Goal: Information Seeking & Learning: Learn about a topic

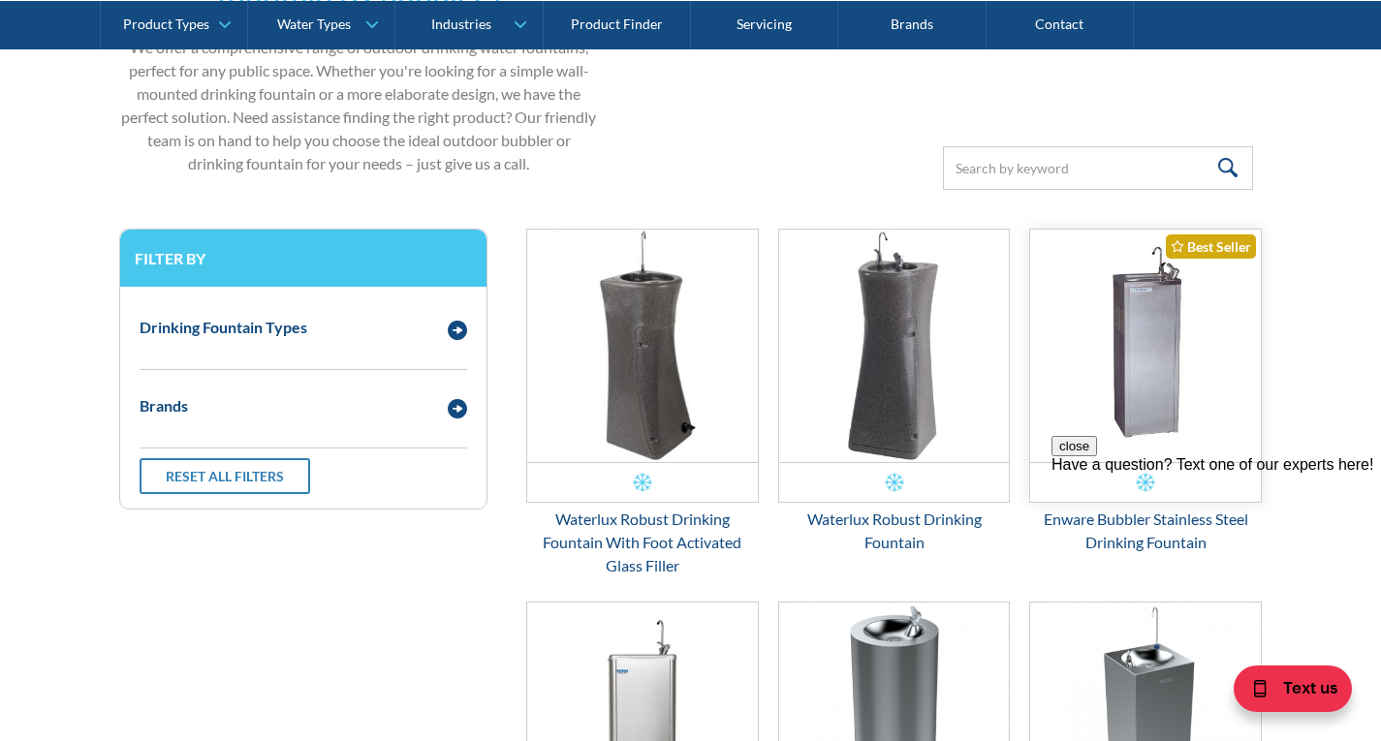
click at [1175, 386] on img "Email Form 3" at bounding box center [1145, 346] width 231 height 233
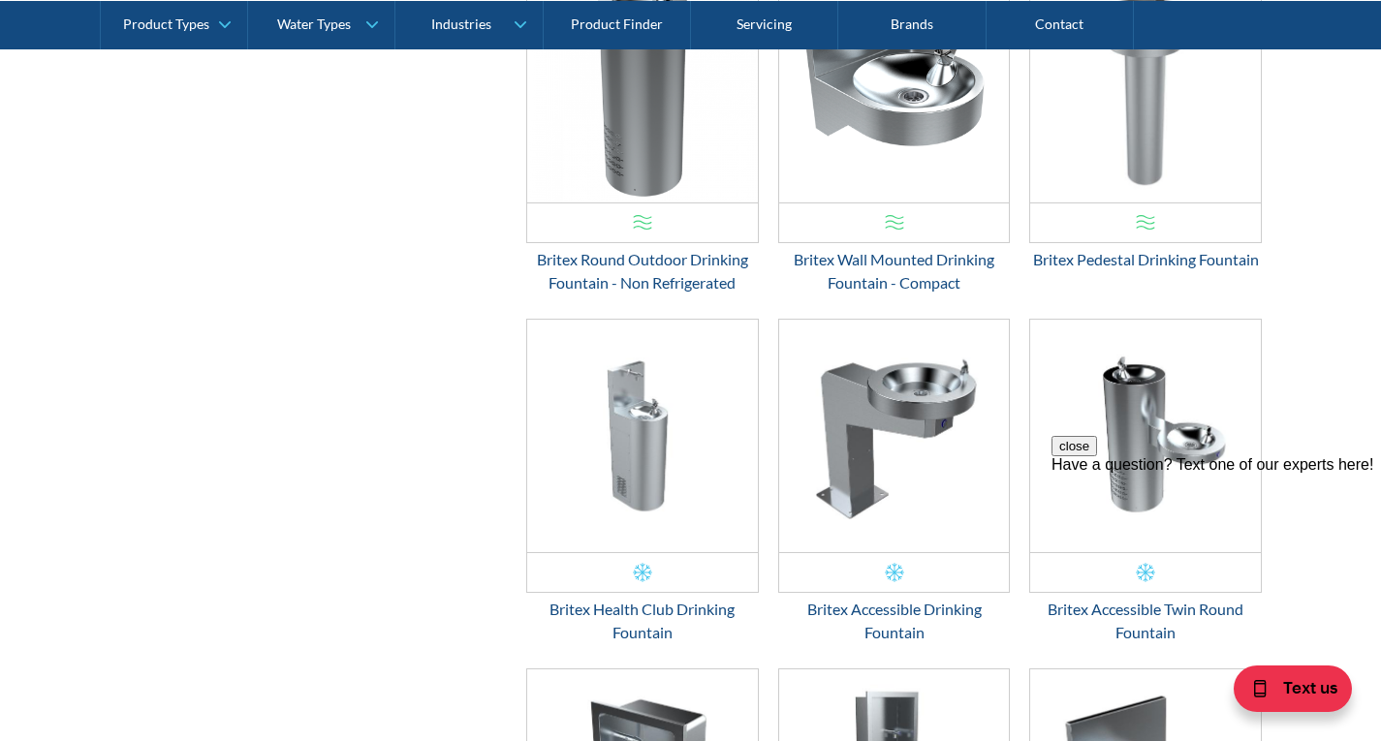
scroll to position [1879, 0]
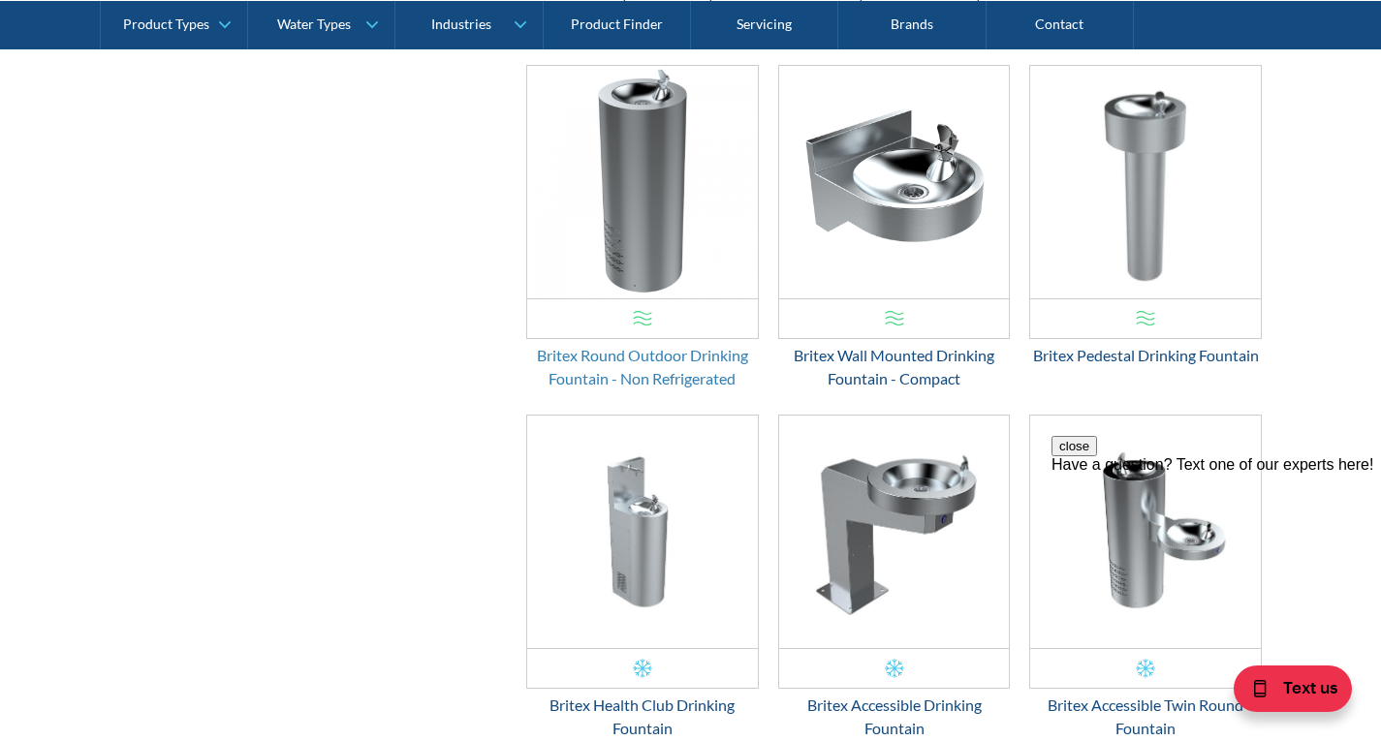
click at [628, 363] on div "Britex Round Outdoor Drinking Fountain - Non Refrigerated" at bounding box center [642, 367] width 233 height 47
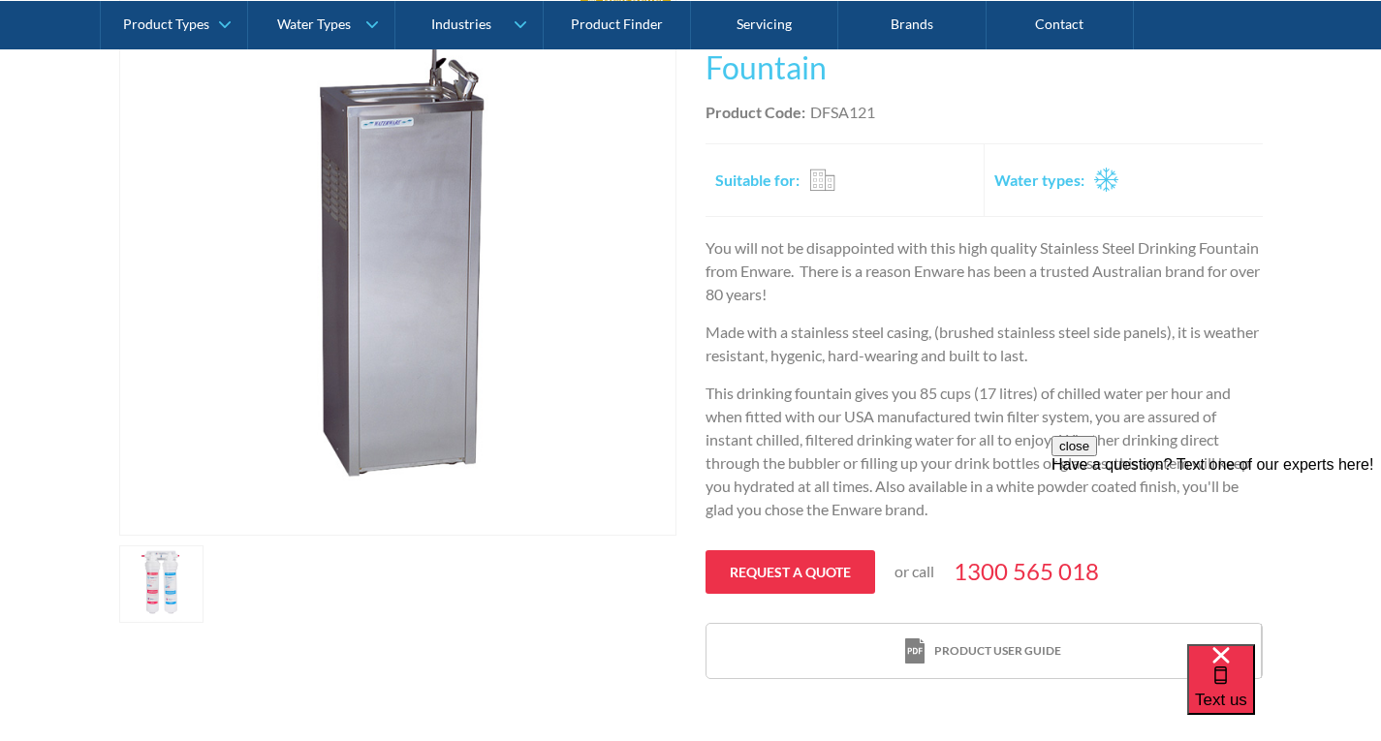
scroll to position [484, 0]
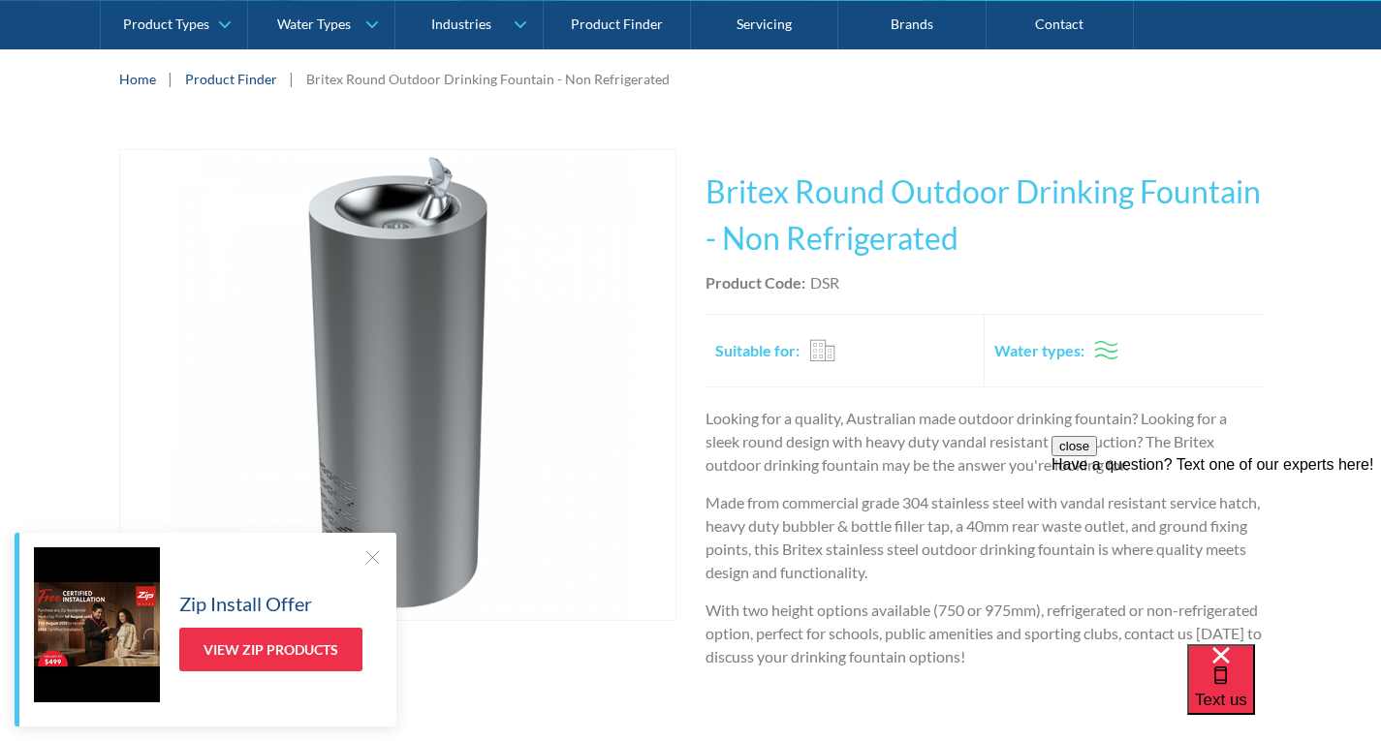
click at [1097, 456] on button "close" at bounding box center [1074, 446] width 46 height 20
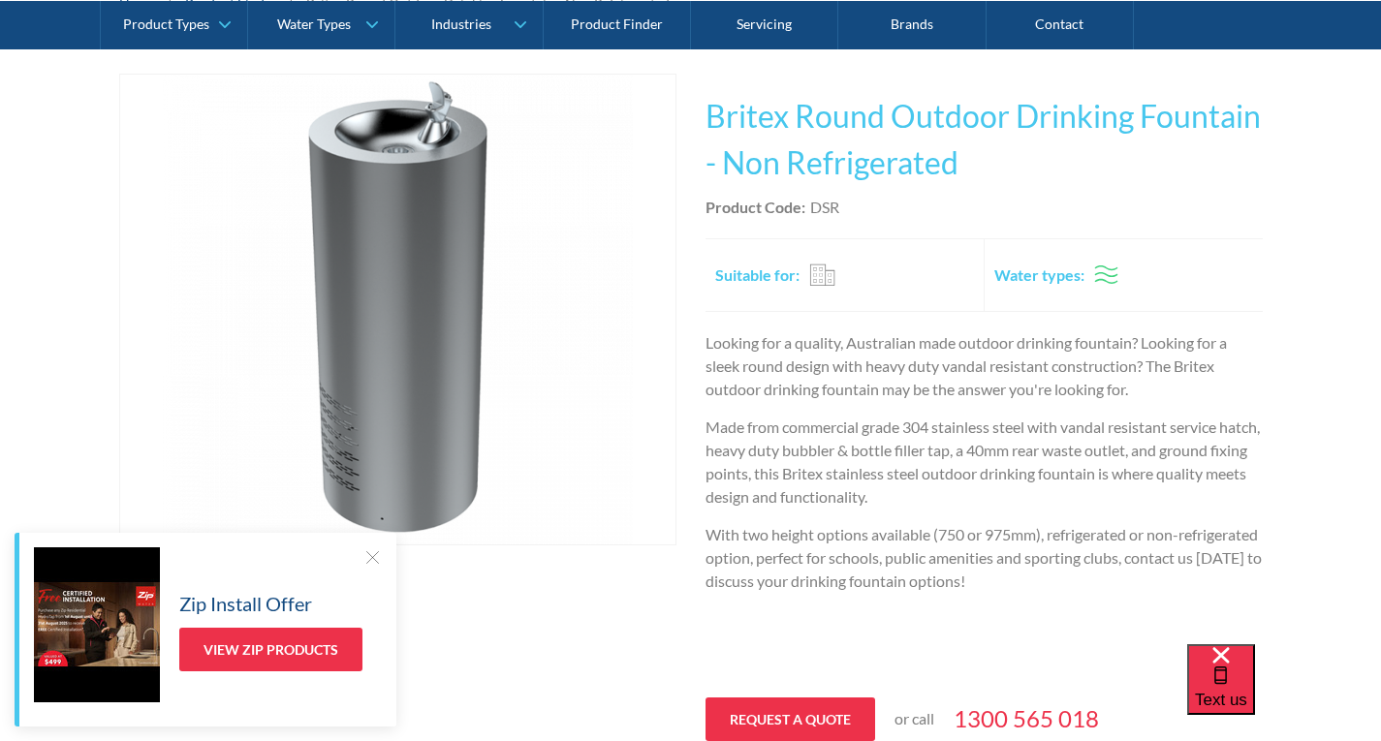
scroll to position [388, 0]
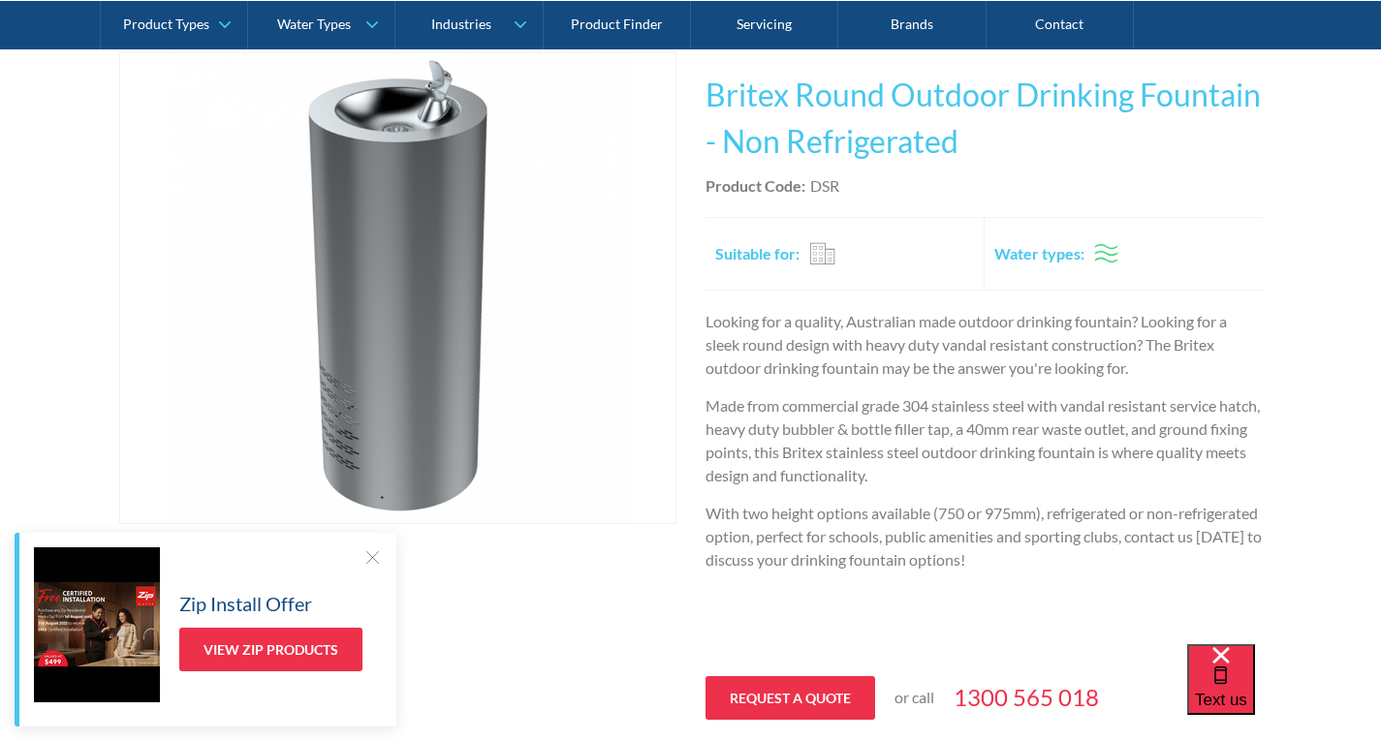
click at [366, 554] on div at bounding box center [371, 556] width 19 height 19
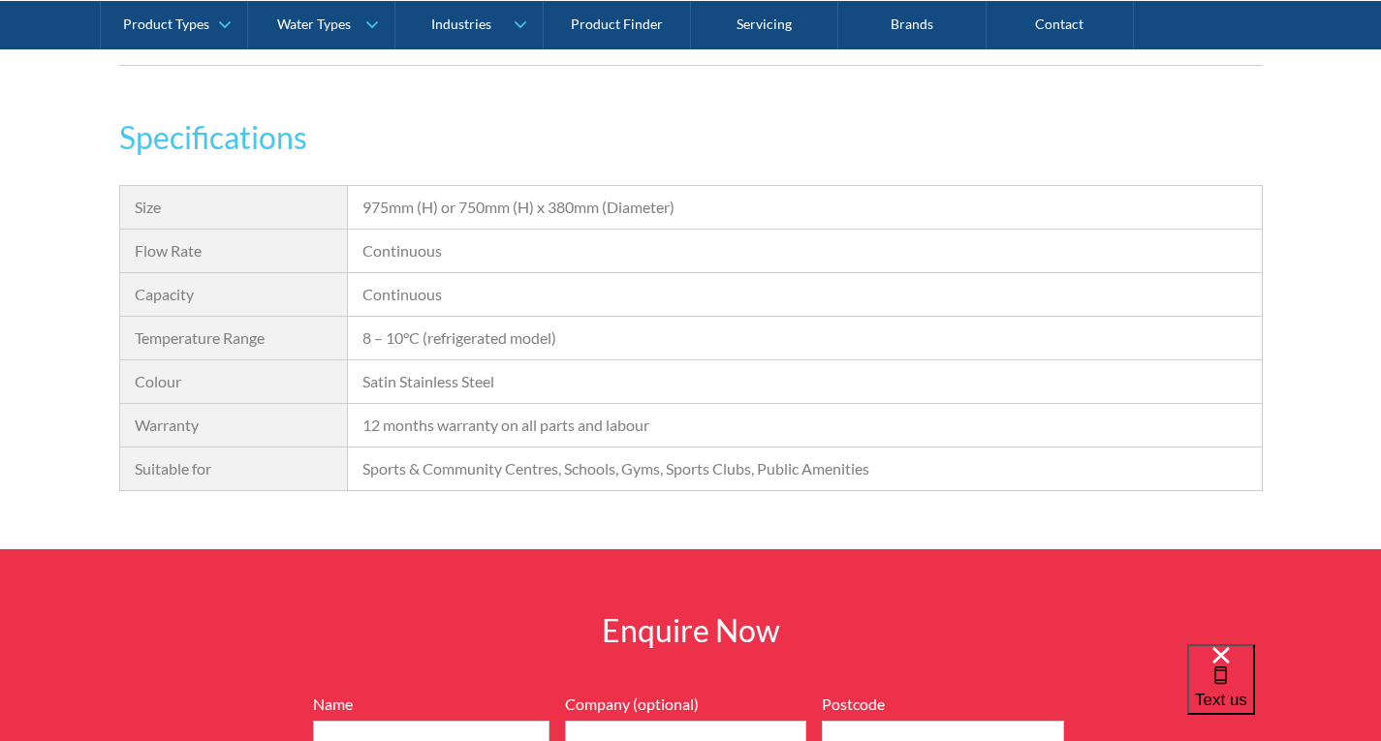
scroll to position [1721, 0]
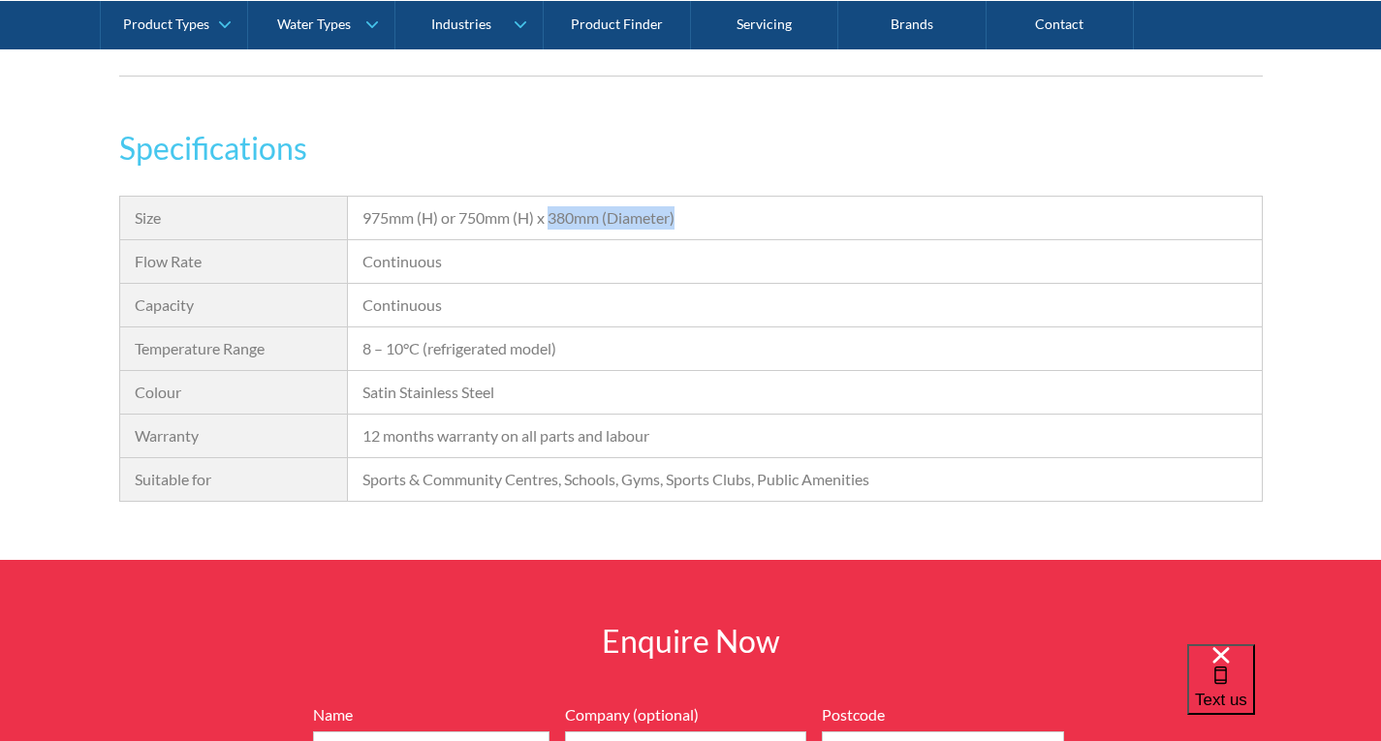
drag, startPoint x: 678, startPoint y: 216, endPoint x: 551, endPoint y: 195, distance: 128.7
click at [551, 196] on div "Size 975mm (H) or 750mm (H) x 380mm (Diameter) Flow Rate Continuous Capacity Co…" at bounding box center [690, 349] width 1143 height 306
copy div "380mm (Diameter)"
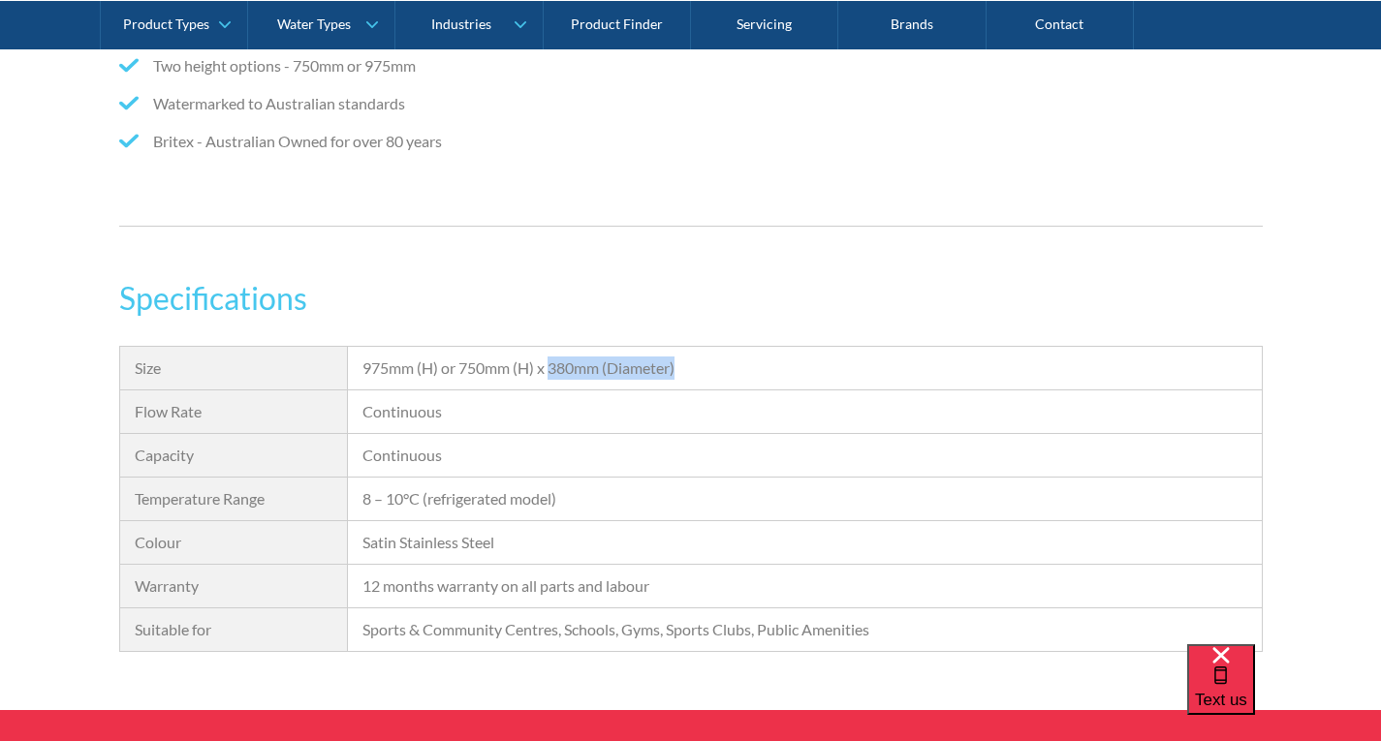
scroll to position [1624, 0]
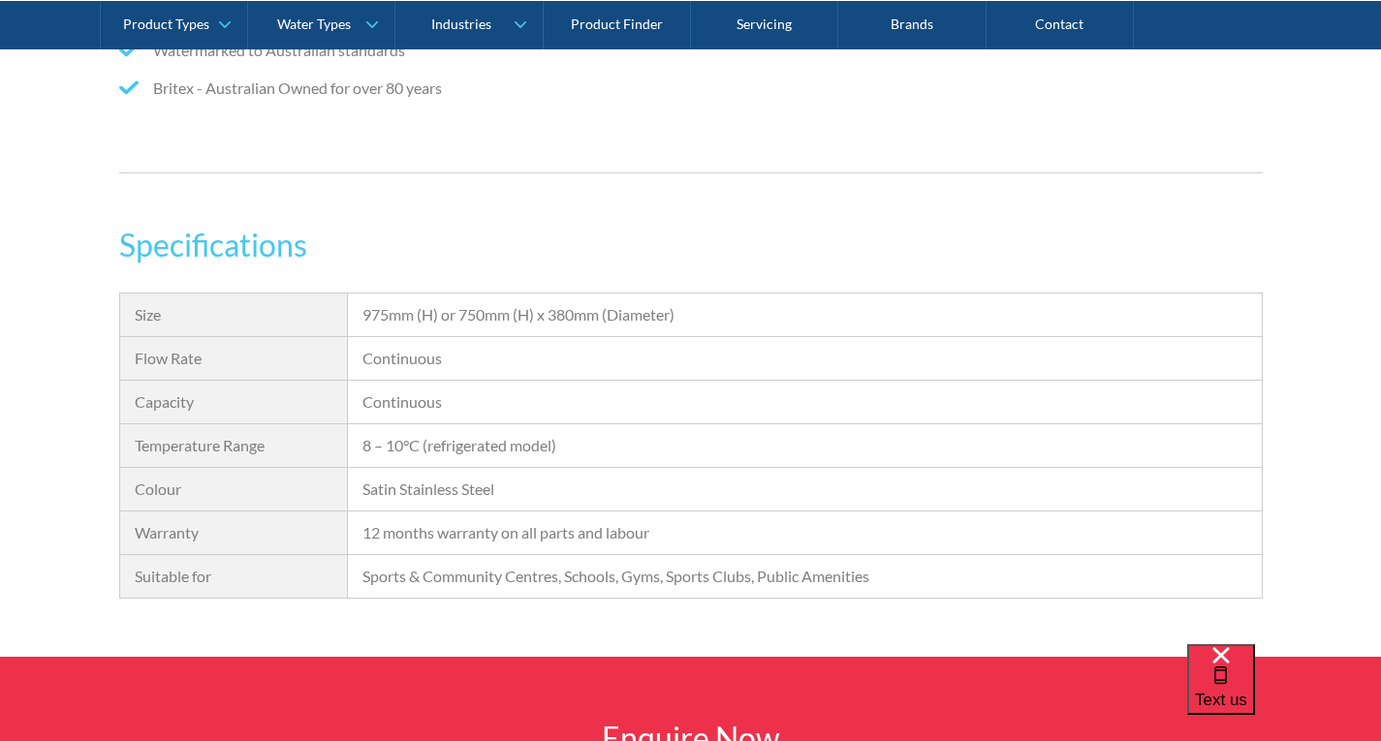
click at [520, 352] on div "Continuous" at bounding box center [804, 358] width 884 height 23
